Goal: Transaction & Acquisition: Download file/media

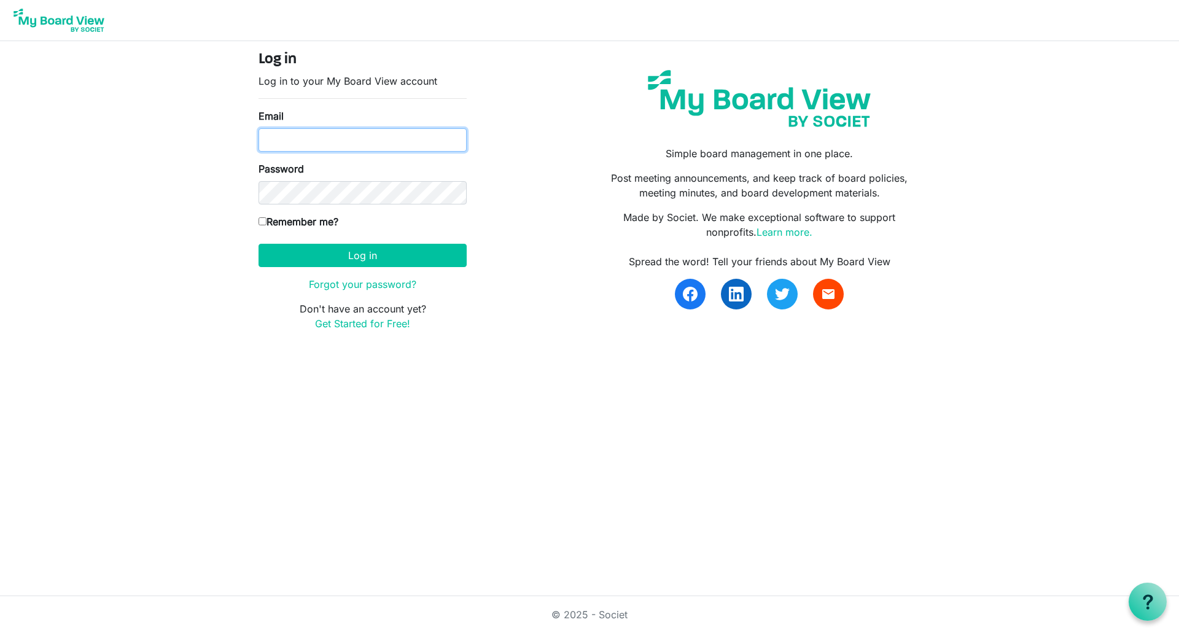
click at [430, 141] on input "Email" at bounding box center [363, 139] width 208 height 23
type input "[EMAIL_ADDRESS][DOMAIN_NAME]"
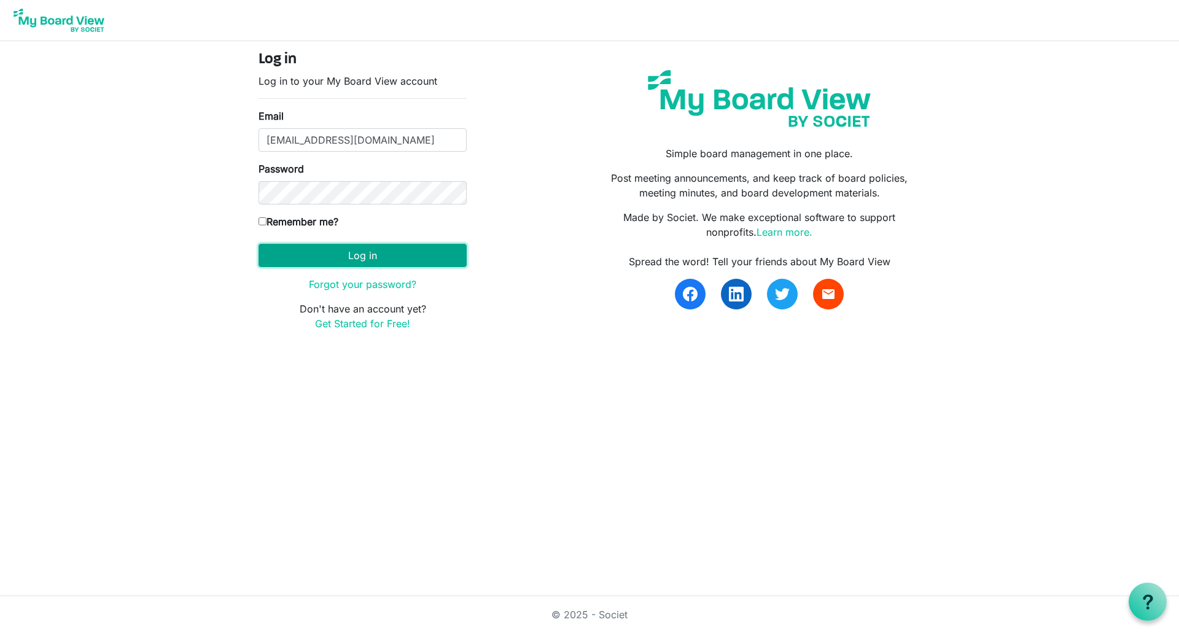
click at [368, 254] on button "Log in" at bounding box center [363, 255] width 208 height 23
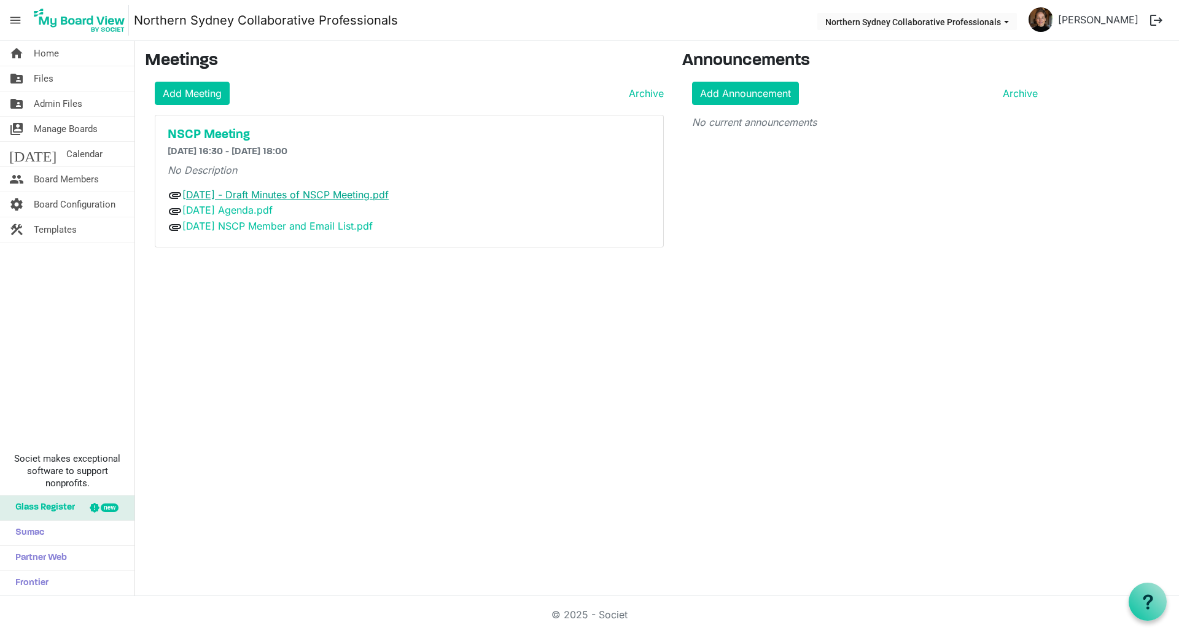
click at [335, 196] on link "25.08.14 - Draft Minutes of NSCP Meeting.pdf" at bounding box center [285, 195] width 206 height 12
click at [284, 196] on link "25.08.14 - Draft Minutes of NSCP Meeting.pdf" at bounding box center [285, 195] width 206 height 12
click at [241, 216] on link "25.09.18 Agenda.pdf" at bounding box center [227, 210] width 90 height 12
